Goal: Task Accomplishment & Management: Manage account settings

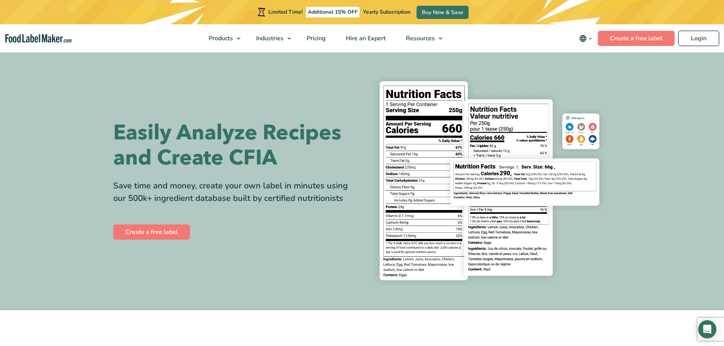
click at [712, 43] on link "Login" at bounding box center [699, 38] width 41 height 15
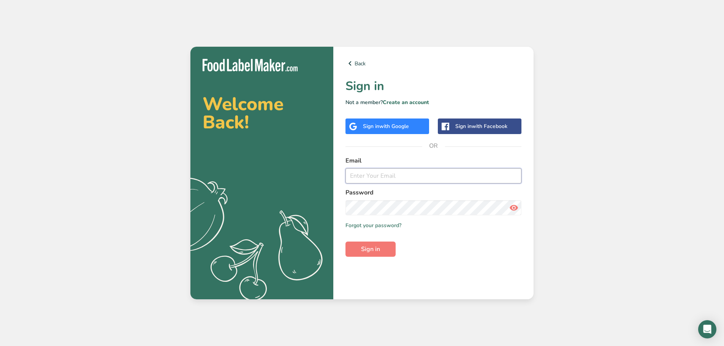
type input "[PERSON_NAME][EMAIL_ADDRESS][DOMAIN_NAME]"
click at [374, 249] on span "Sign in" at bounding box center [370, 249] width 19 height 9
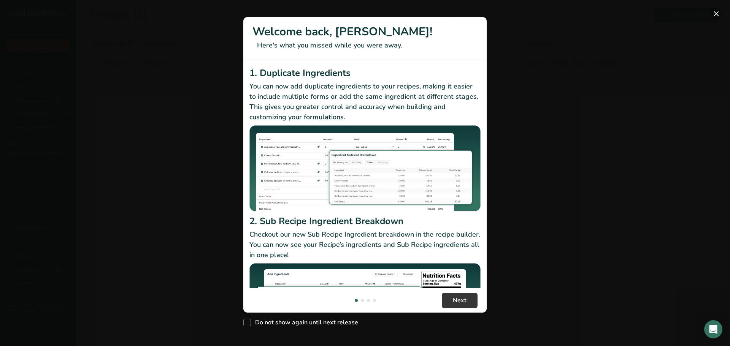
click at [710, 14] on button "New Features" at bounding box center [716, 14] width 12 height 12
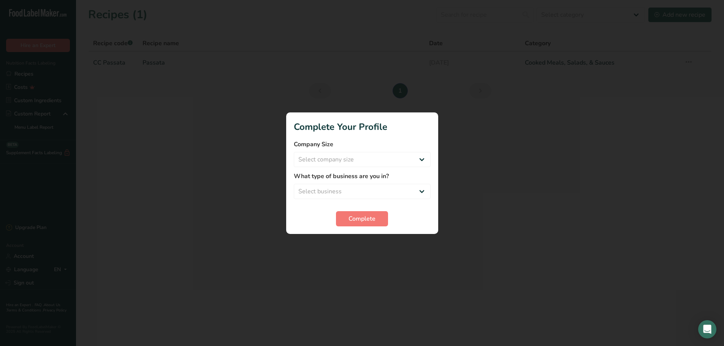
click at [710, 14] on div "New Features" at bounding box center [362, 173] width 724 height 346
click at [423, 156] on select "Select company size Fewer than 10 Employees 10 to 50 Employees 51 to 500 Employ…" at bounding box center [362, 159] width 137 height 15
select select "1"
click at [294, 152] on select "Select company size Fewer than 10 Employees 10 to 50 Employees 51 to 500 Employ…" at bounding box center [362, 159] width 137 height 15
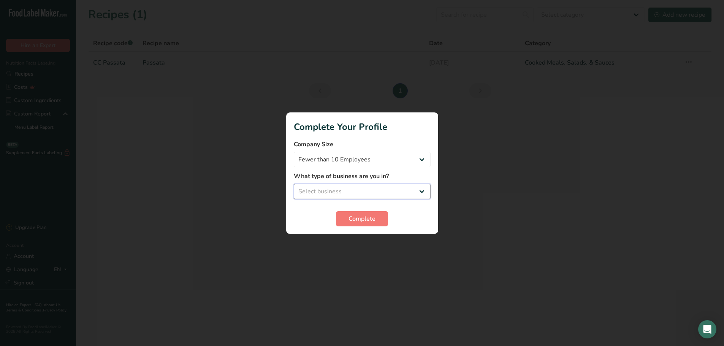
click at [420, 192] on select "Select business Packaged Food Manufacturer Restaurant & Cafe Bakery Meal Plans …" at bounding box center [362, 191] width 137 height 15
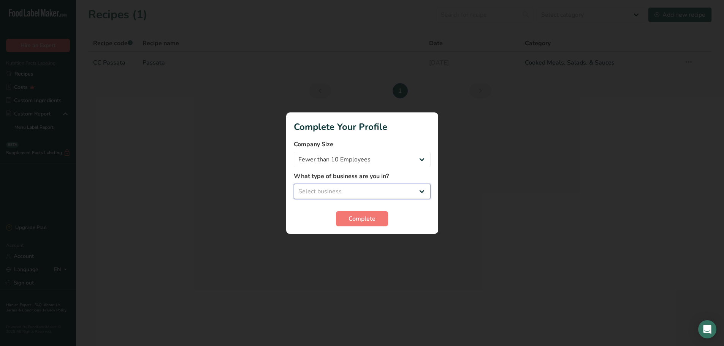
click at [420, 192] on select "Select business Packaged Food Manufacturer Restaurant & Cafe Bakery Meal Plans …" at bounding box center [362, 191] width 137 height 15
click at [420, 191] on select "Select business Packaged Food Manufacturer Restaurant & Cafe Bakery Meal Plans …" at bounding box center [362, 191] width 137 height 15
select select "1"
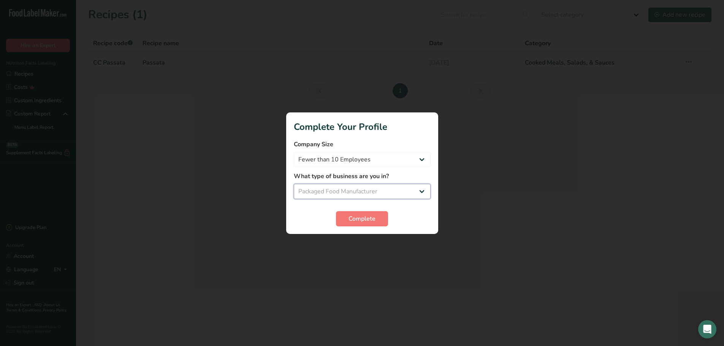
click at [294, 184] on select "Select business Packaged Food Manufacturer Restaurant & Cafe Bakery Meal Plans …" at bounding box center [362, 191] width 137 height 15
click at [367, 219] on span "Complete" at bounding box center [362, 218] width 27 height 9
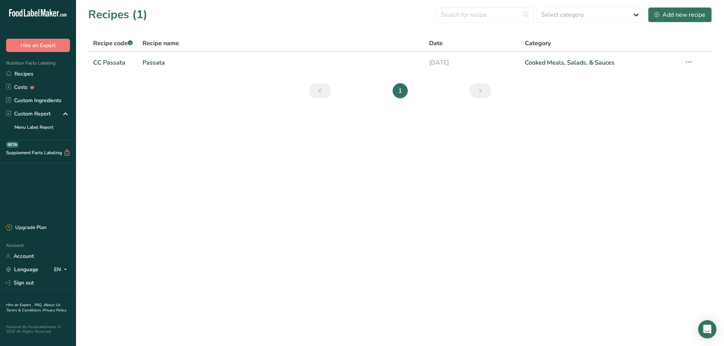
click at [22, 254] on link "Account" at bounding box center [38, 256] width 76 height 13
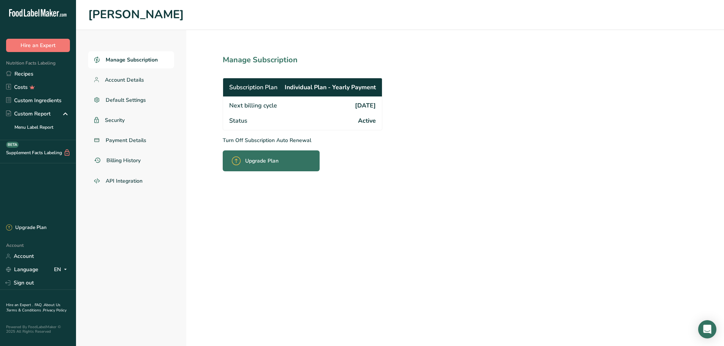
click at [142, 138] on span "Payment Details" at bounding box center [126, 141] width 41 height 8
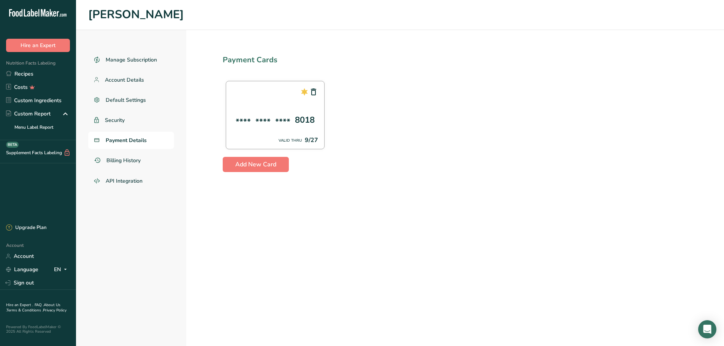
click at [136, 161] on span "Billing History" at bounding box center [123, 161] width 34 height 8
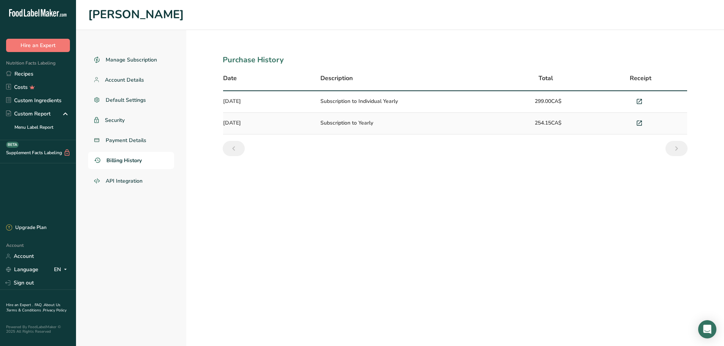
click at [640, 100] on icon at bounding box center [639, 102] width 7 height 11
click at [140, 142] on span "Payment Details" at bounding box center [126, 141] width 41 height 8
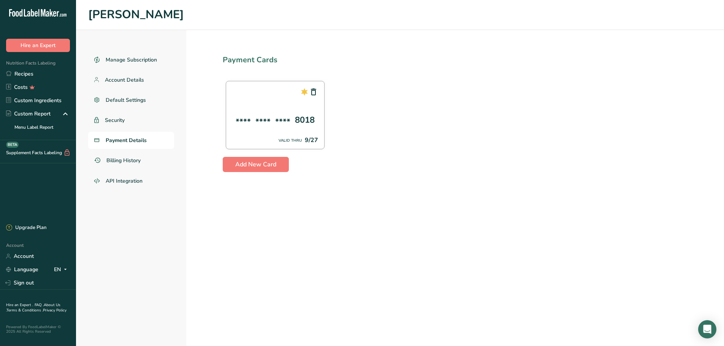
click at [279, 130] on div "**** **** **** 8018 VALID THRU 9/27" at bounding box center [275, 115] width 99 height 68
click at [262, 165] on span "Add New Card" at bounding box center [255, 164] width 41 height 9
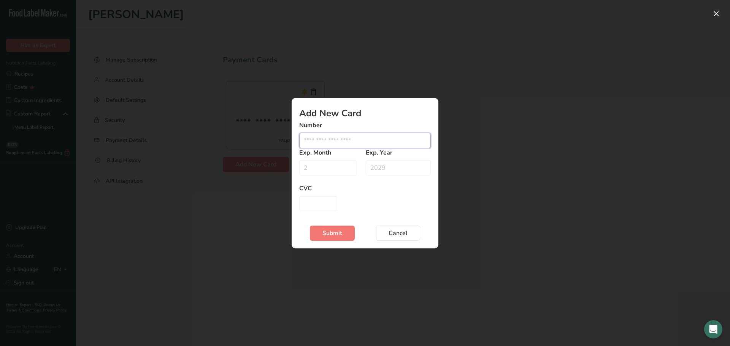
click at [335, 141] on input "Edit card modal" at bounding box center [365, 140] width 132 height 15
type input "[CREDIT_CARD_NUMBER]"
click at [329, 168] on input "Edit card modal" at bounding box center [327, 167] width 57 height 15
type input "03"
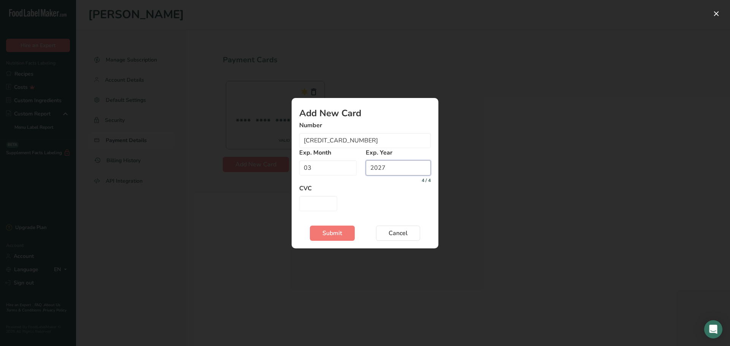
type input "2027"
click at [317, 202] on input "Edit card modal" at bounding box center [318, 203] width 38 height 15
type input "302"
click at [334, 235] on span "Submit" at bounding box center [332, 233] width 20 height 9
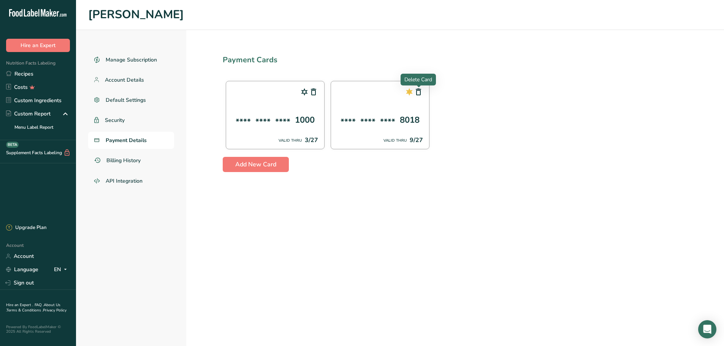
click at [421, 92] on icon at bounding box center [418, 92] width 9 height 14
click at [418, 91] on icon at bounding box center [418, 92] width 9 height 14
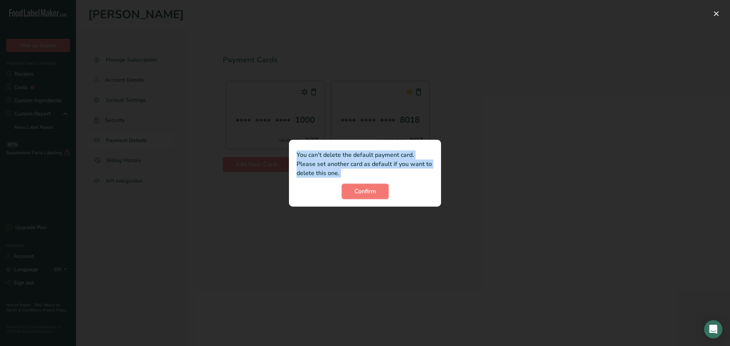
click at [361, 194] on span "Confirm" at bounding box center [365, 191] width 22 height 9
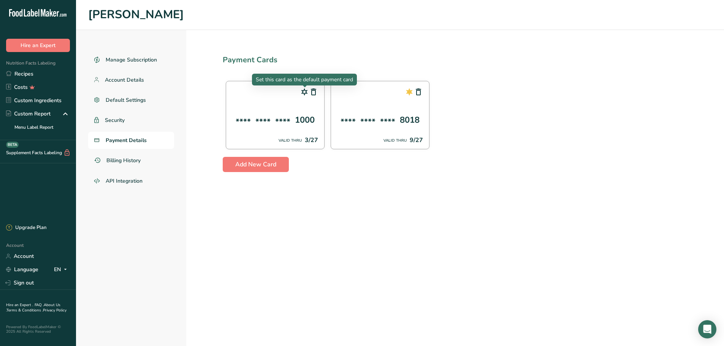
click at [304, 92] on icon at bounding box center [304, 92] width 9 height 14
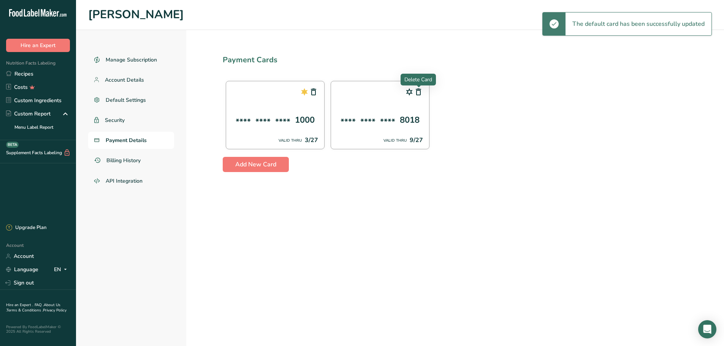
click at [419, 92] on icon at bounding box center [418, 92] width 9 height 14
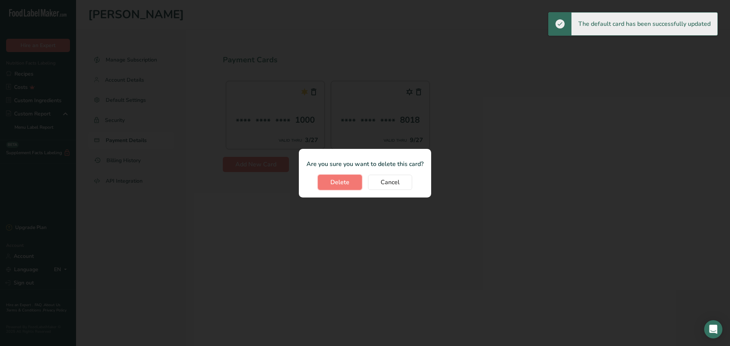
click at [339, 178] on span "Delete" at bounding box center [339, 182] width 19 height 9
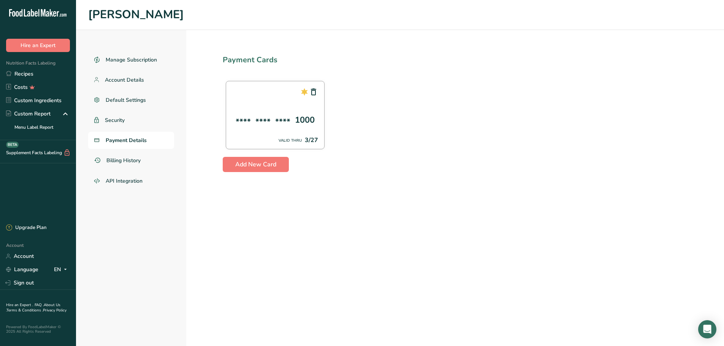
click at [27, 255] on link "Account" at bounding box center [38, 256] width 76 height 13
